Goal: Navigation & Orientation: Find specific page/section

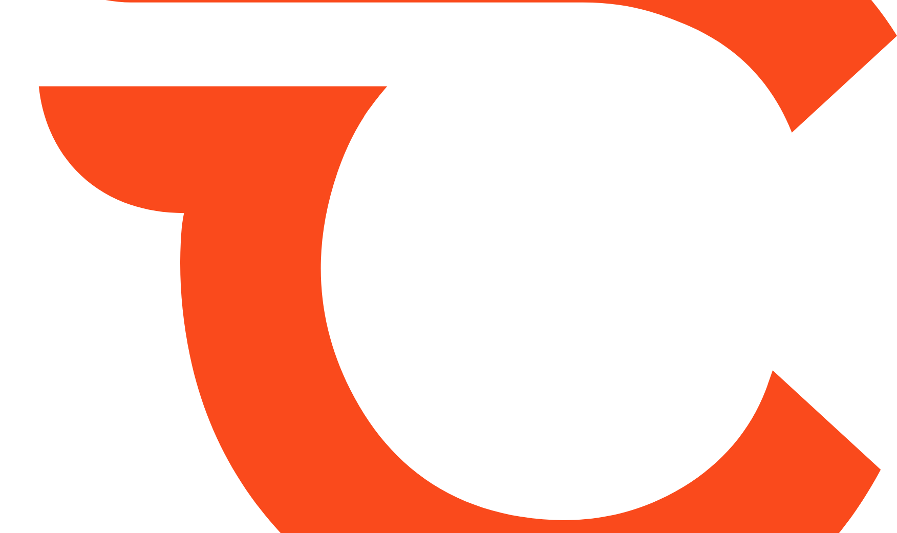
click at [425, 418] on html at bounding box center [448, 266] width 897 height 533
